Goal: Task Accomplishment & Management: Manage account settings

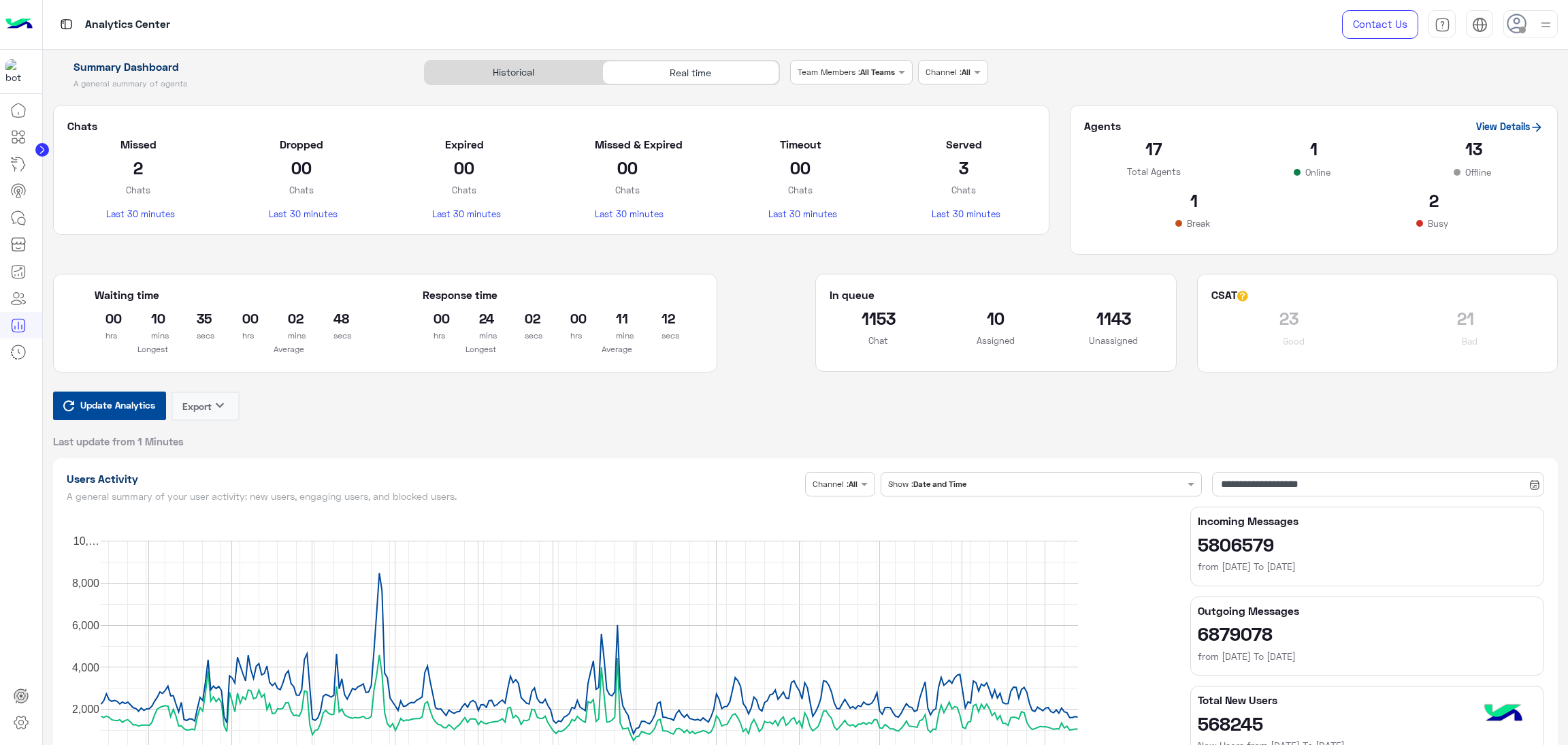
click at [129, 410] on span "Update Analytics" at bounding box center [117, 405] width 82 height 19
click at [1095, 312] on h2 "1205" at bounding box center [1114, 318] width 97 height 22
click at [1059, 312] on div "1205 Unassigned" at bounding box center [1114, 332] width 118 height 51
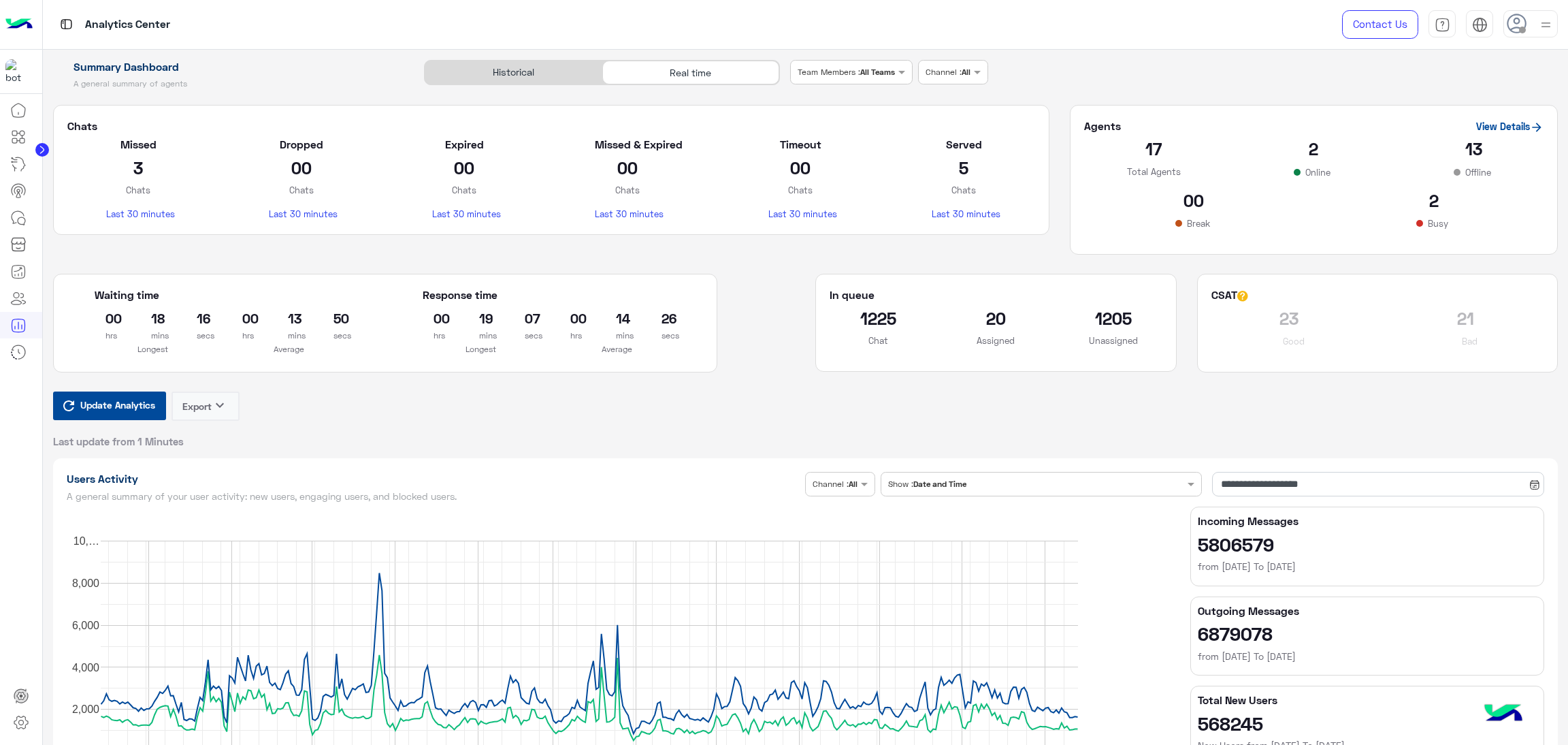
click at [1136, 316] on h2 "1205" at bounding box center [1114, 318] width 97 height 22
click at [1112, 317] on h2 "1205" at bounding box center [1114, 318] width 97 height 22
click at [1111, 350] on div "1205 Unassigned" at bounding box center [1114, 332] width 118 height 51
click at [1116, 321] on h2 "1205" at bounding box center [1114, 318] width 97 height 22
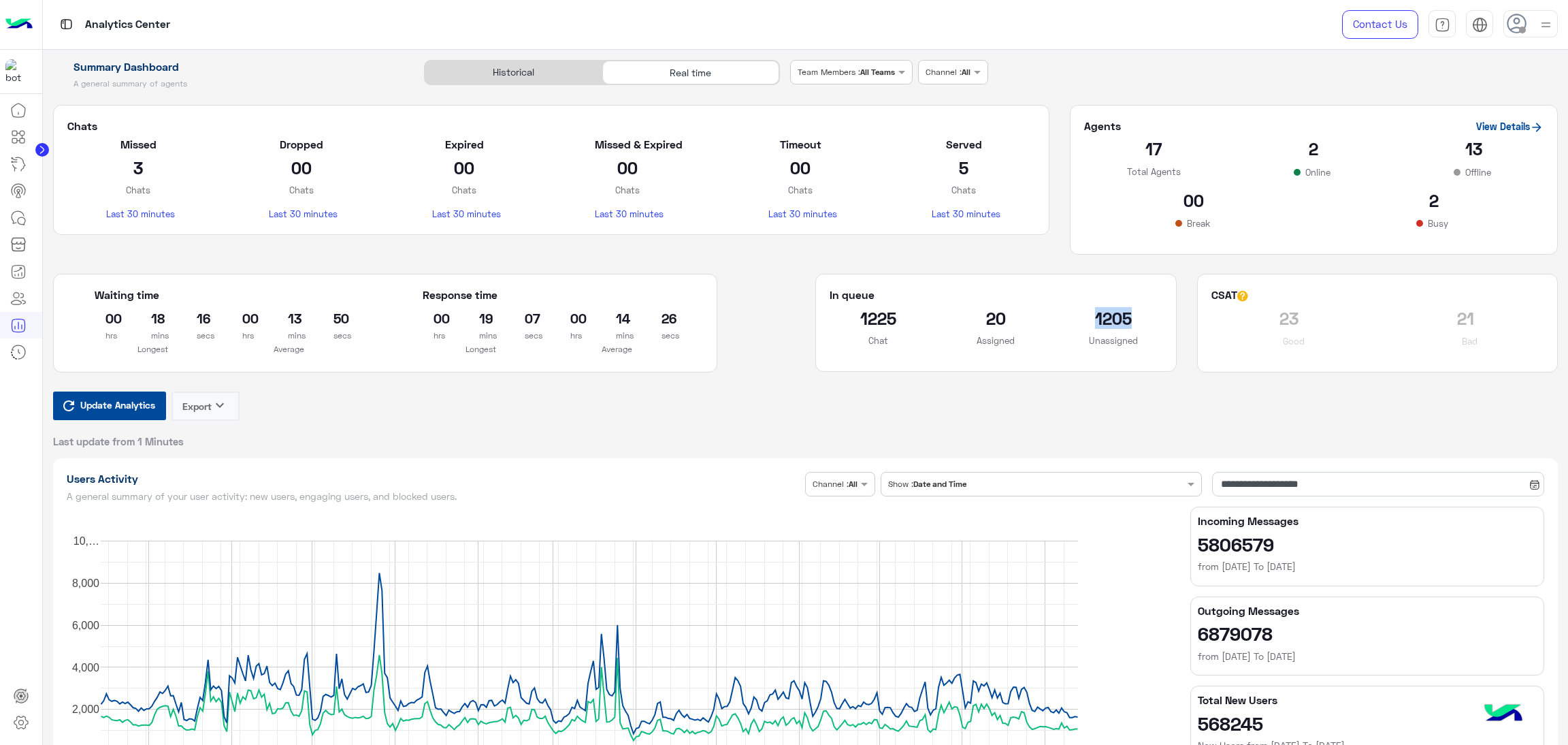
click at [1116, 321] on h2 "1205" at bounding box center [1114, 318] width 97 height 22
drag, startPoint x: 1171, startPoint y: 445, endPoint x: 1088, endPoint y: 242, distance: 219.3
click at [1088, 242] on section "Agents View Details 17 Total Agents 2 Online 13 Offline 00 Break 2 Busy" at bounding box center [1314, 180] width 488 height 151
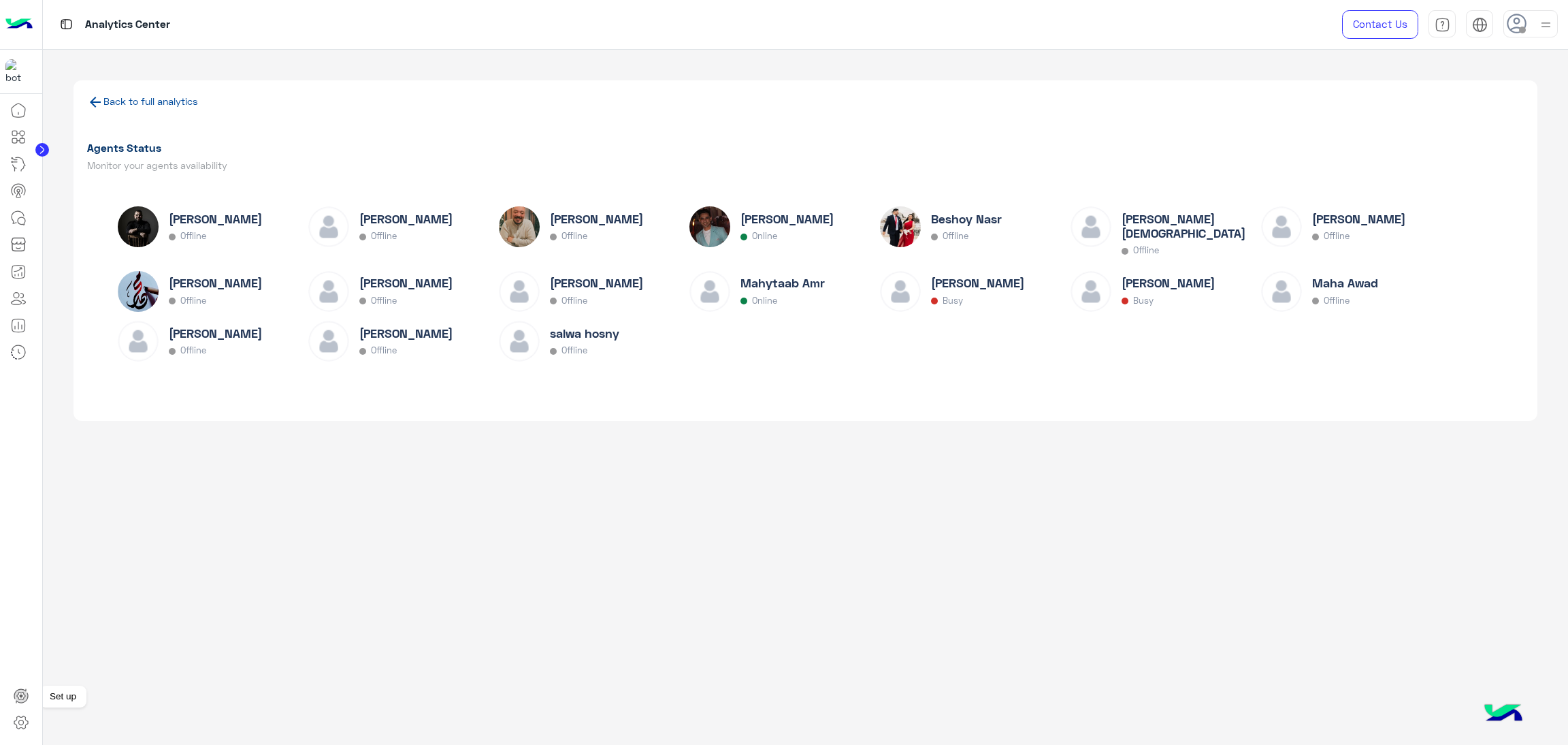
click at [25, 690] on icon at bounding box center [21, 696] width 14 height 14
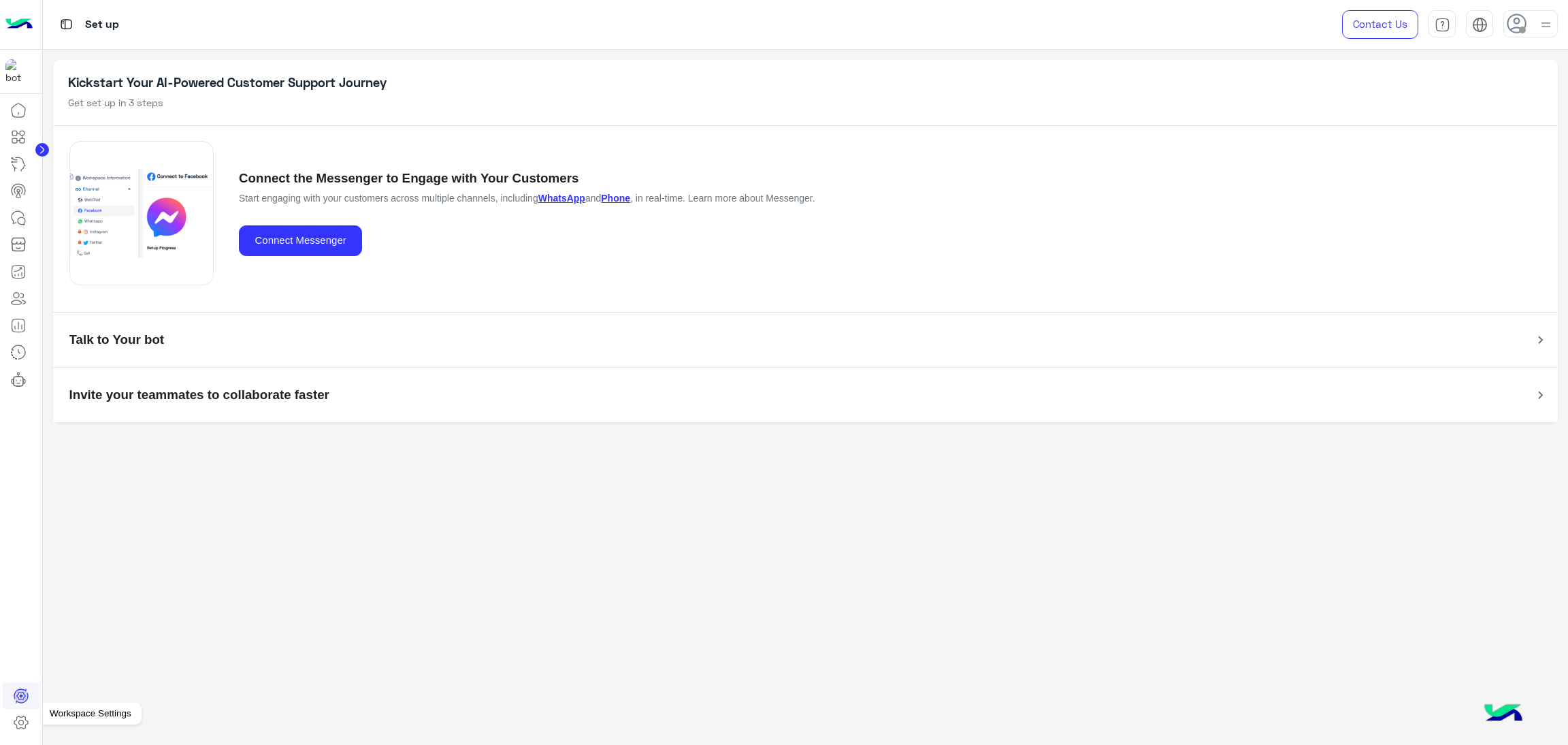
click at [17, 715] on icon at bounding box center [21, 722] width 16 height 16
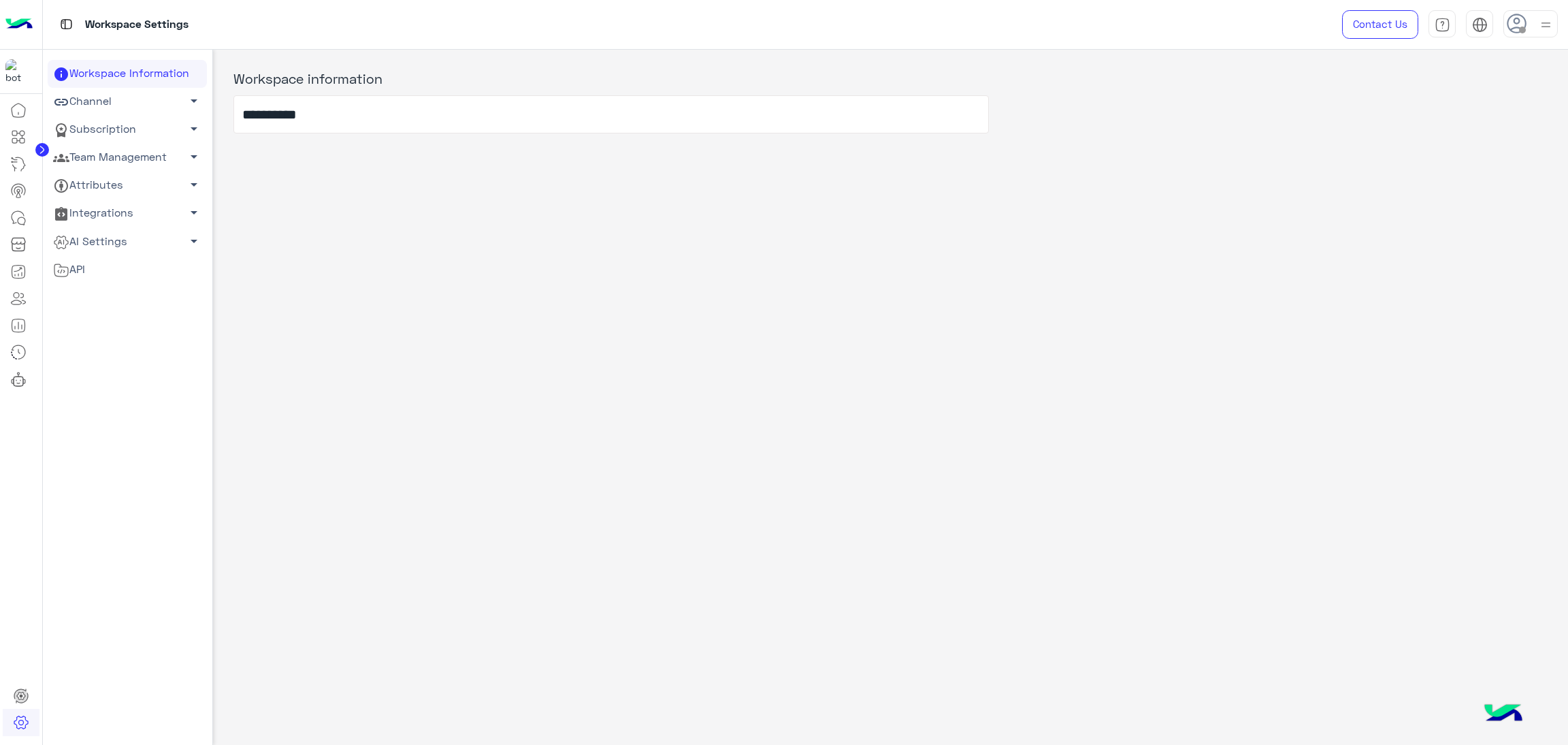
click at [160, 163] on link "Team Management arrow_drop_down" at bounding box center [127, 158] width 159 height 28
click at [88, 197] on link "Agent settings" at bounding box center [127, 207] width 159 height 24
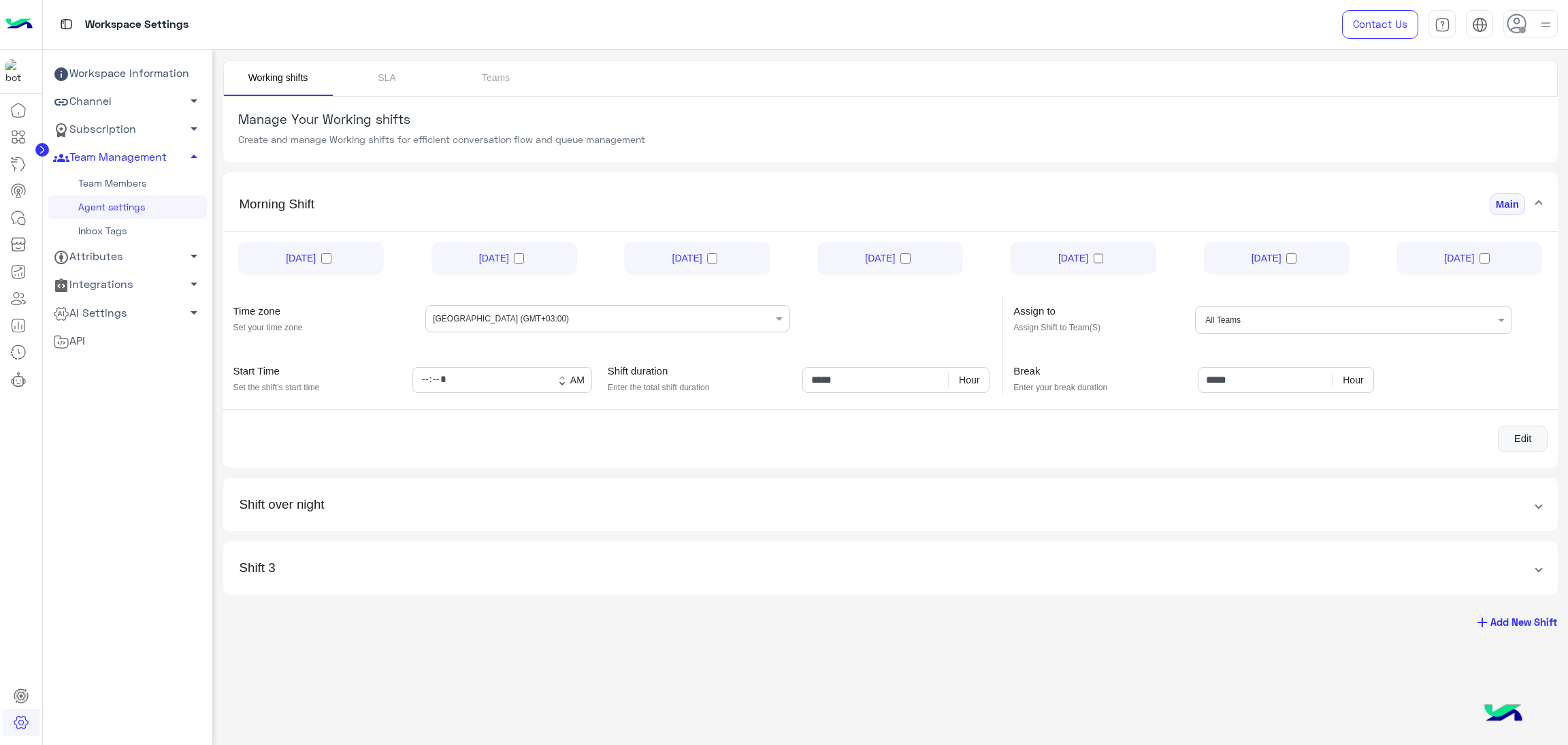
click at [136, 180] on link "Team Members" at bounding box center [127, 183] width 159 height 24
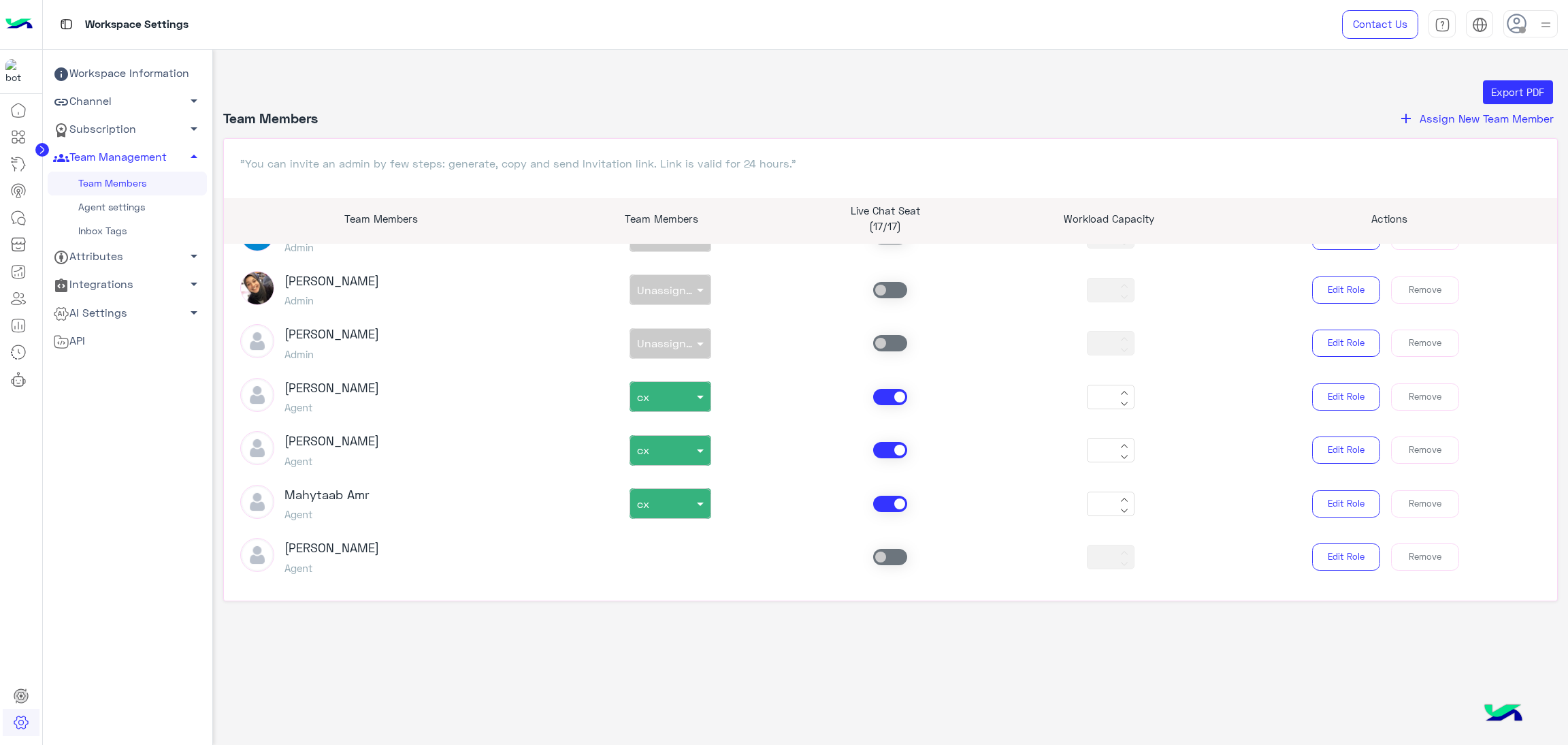
scroll to position [1532, 0]
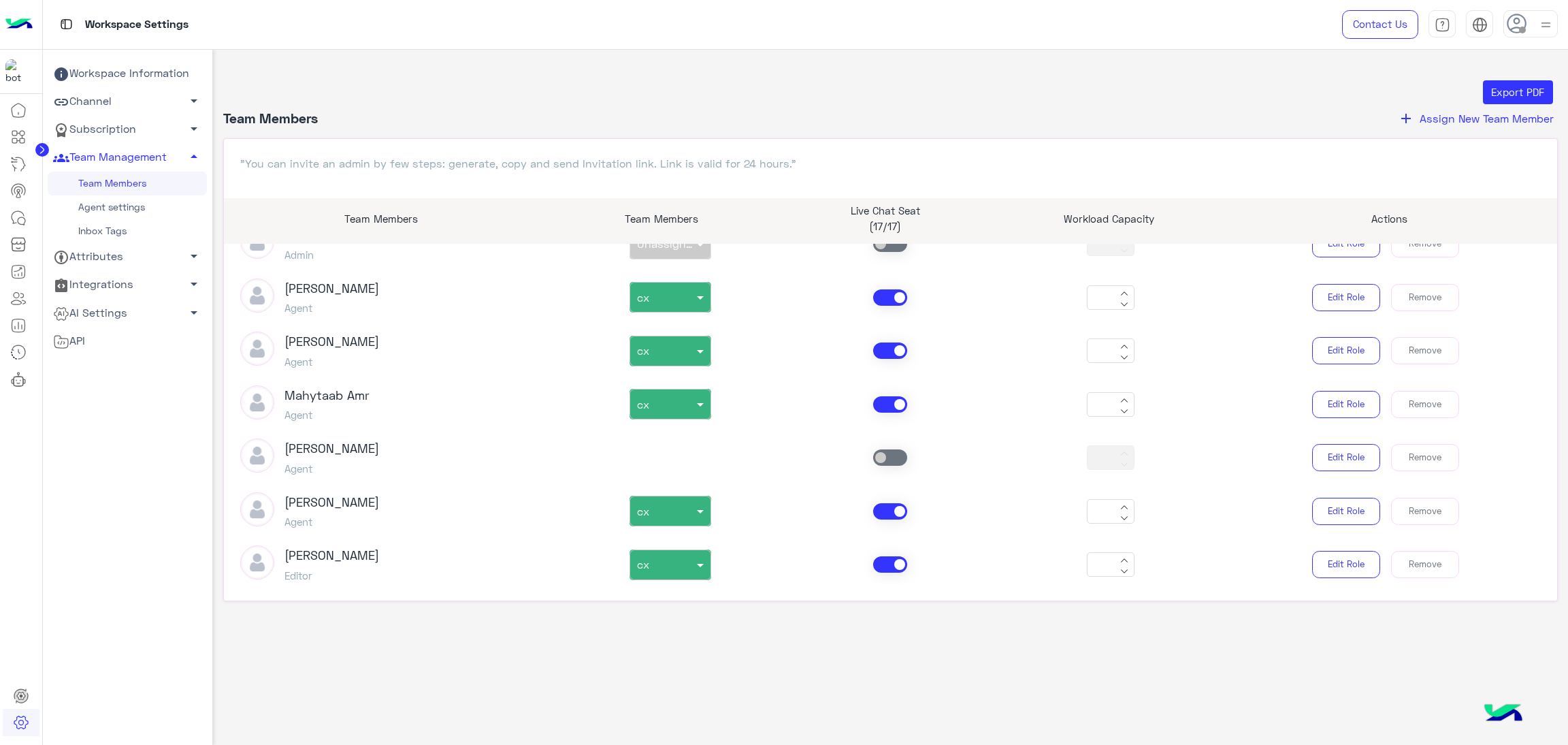
click at [891, 563] on span at bounding box center [891, 564] width 34 height 16
type input "*"
type input "**"
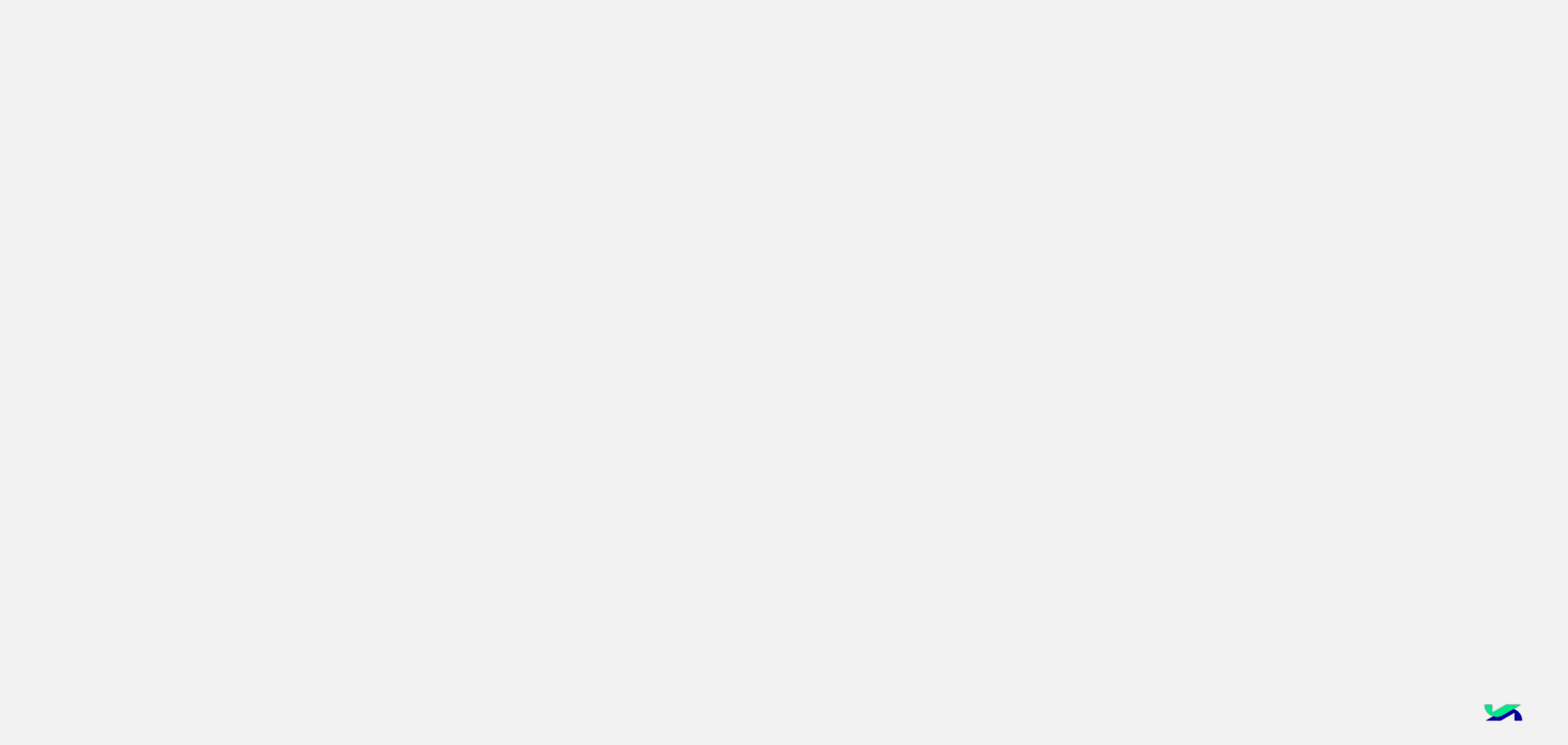
drag, startPoint x: 1173, startPoint y: 8, endPoint x: 675, endPoint y: 200, distance: 533.7
click at [675, 200] on app-root at bounding box center [784, 372] width 1568 height 745
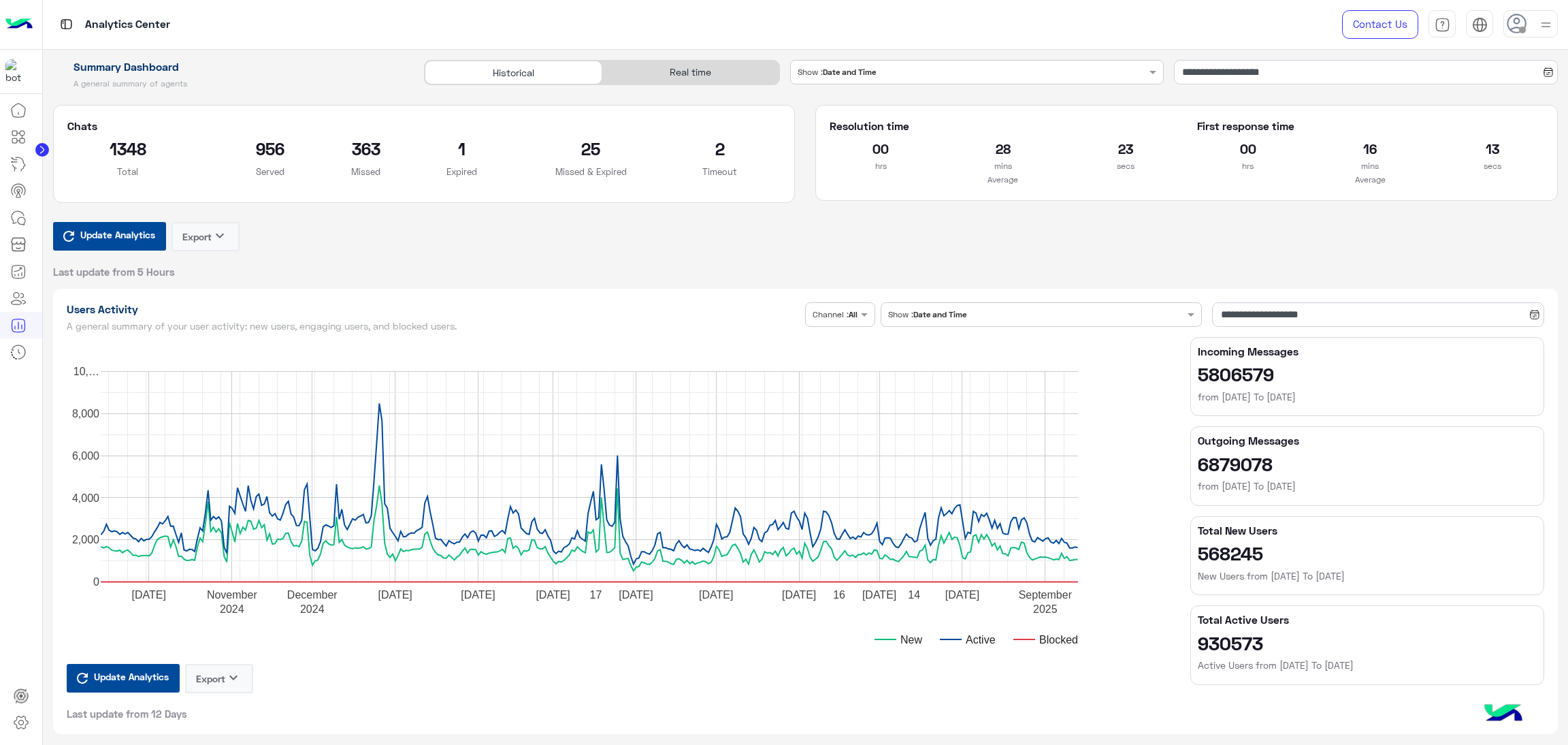
scroll to position [3574, 0]
